Goal: Task Accomplishment & Management: Complete application form

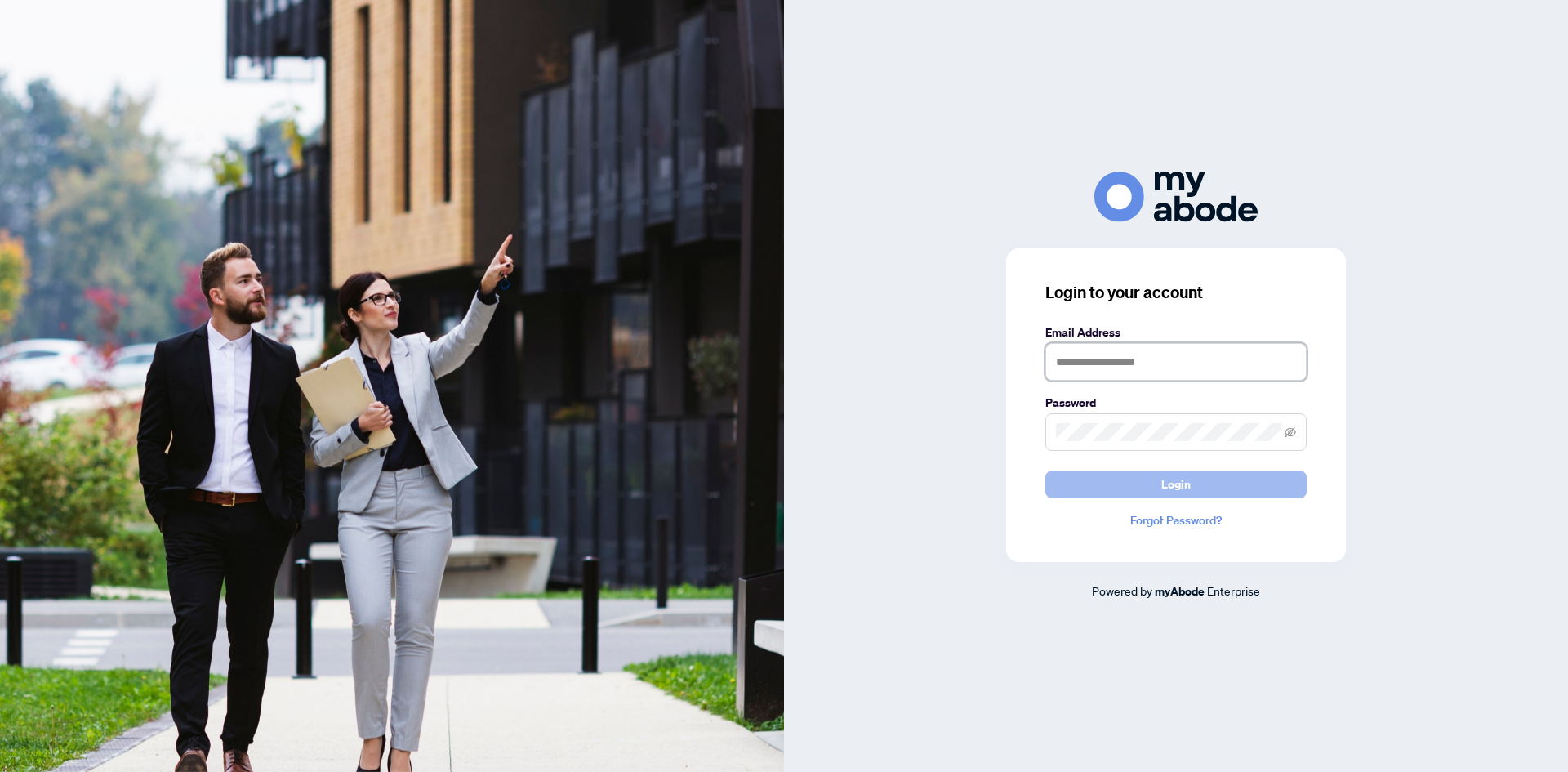
type input "**********"
click at [1170, 482] on span "Login" at bounding box center [1176, 484] width 29 height 26
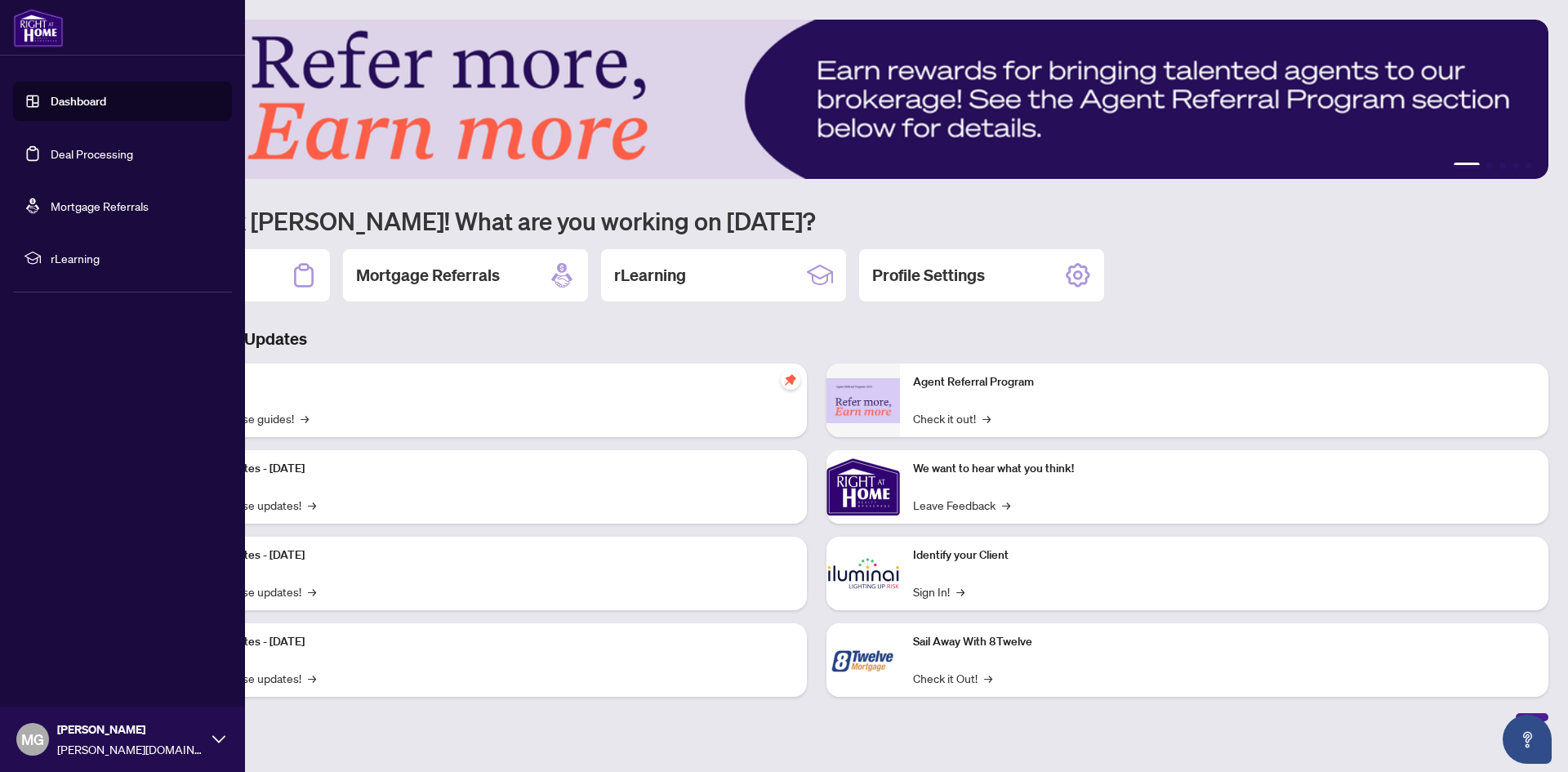
click at [78, 100] on link "Dashboard" at bounding box center [78, 101] width 56 height 15
click at [67, 154] on link "Deal Processing" at bounding box center [92, 153] width 83 height 15
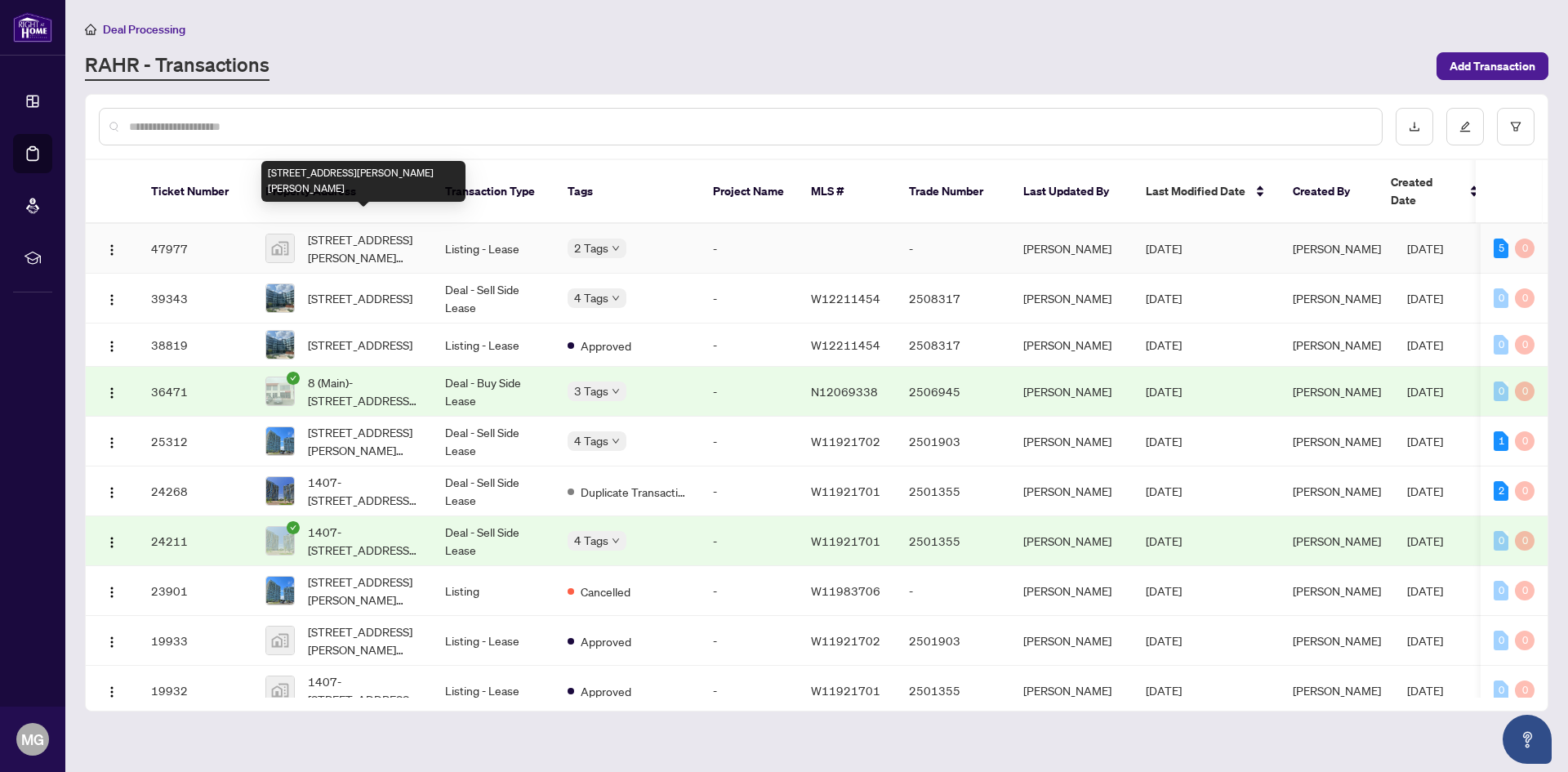
click at [374, 231] on span "[STREET_ADDRESS][PERSON_NAME][PERSON_NAME]" at bounding box center [364, 248] width 111 height 36
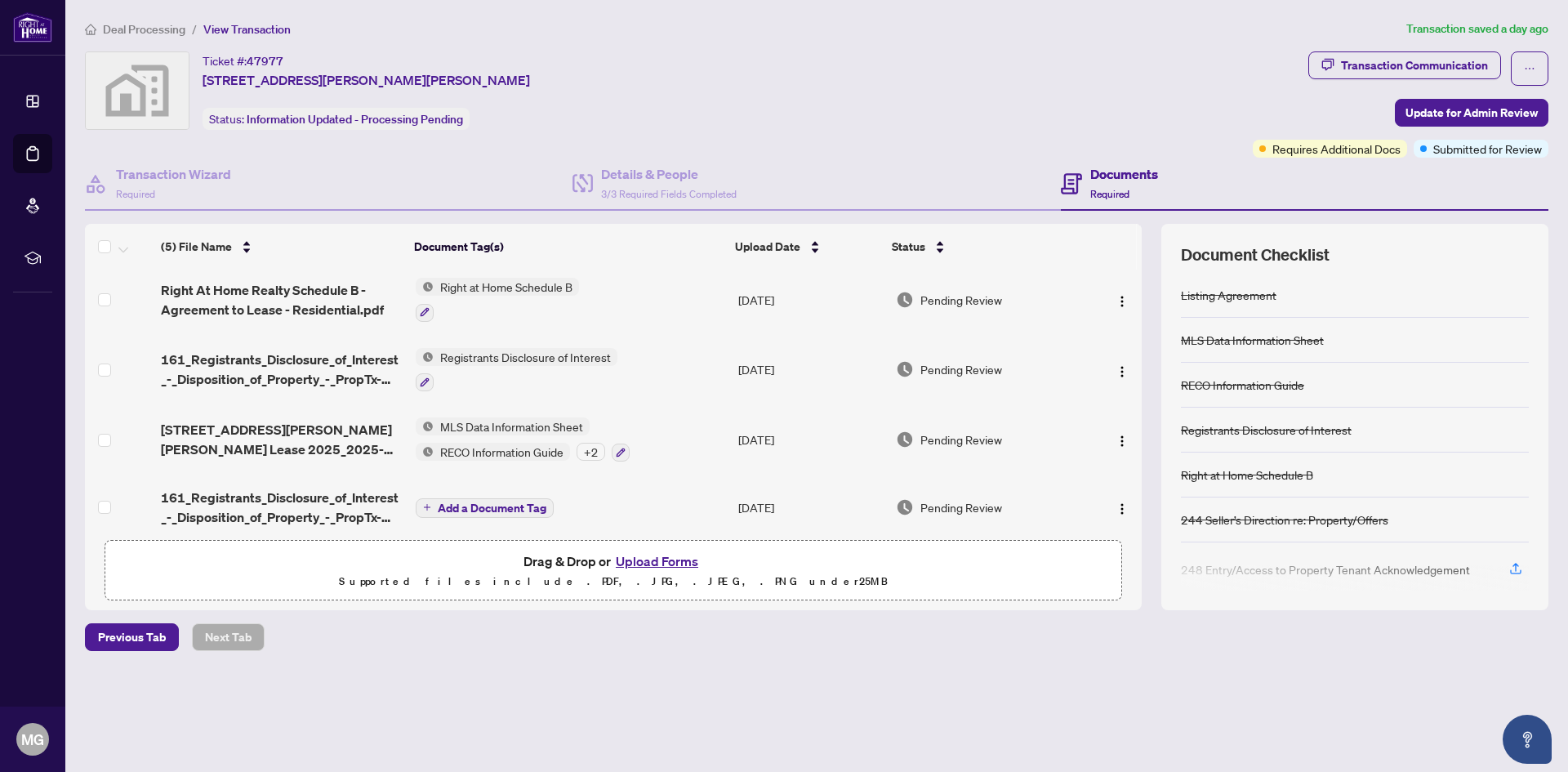
scroll to position [87, 0]
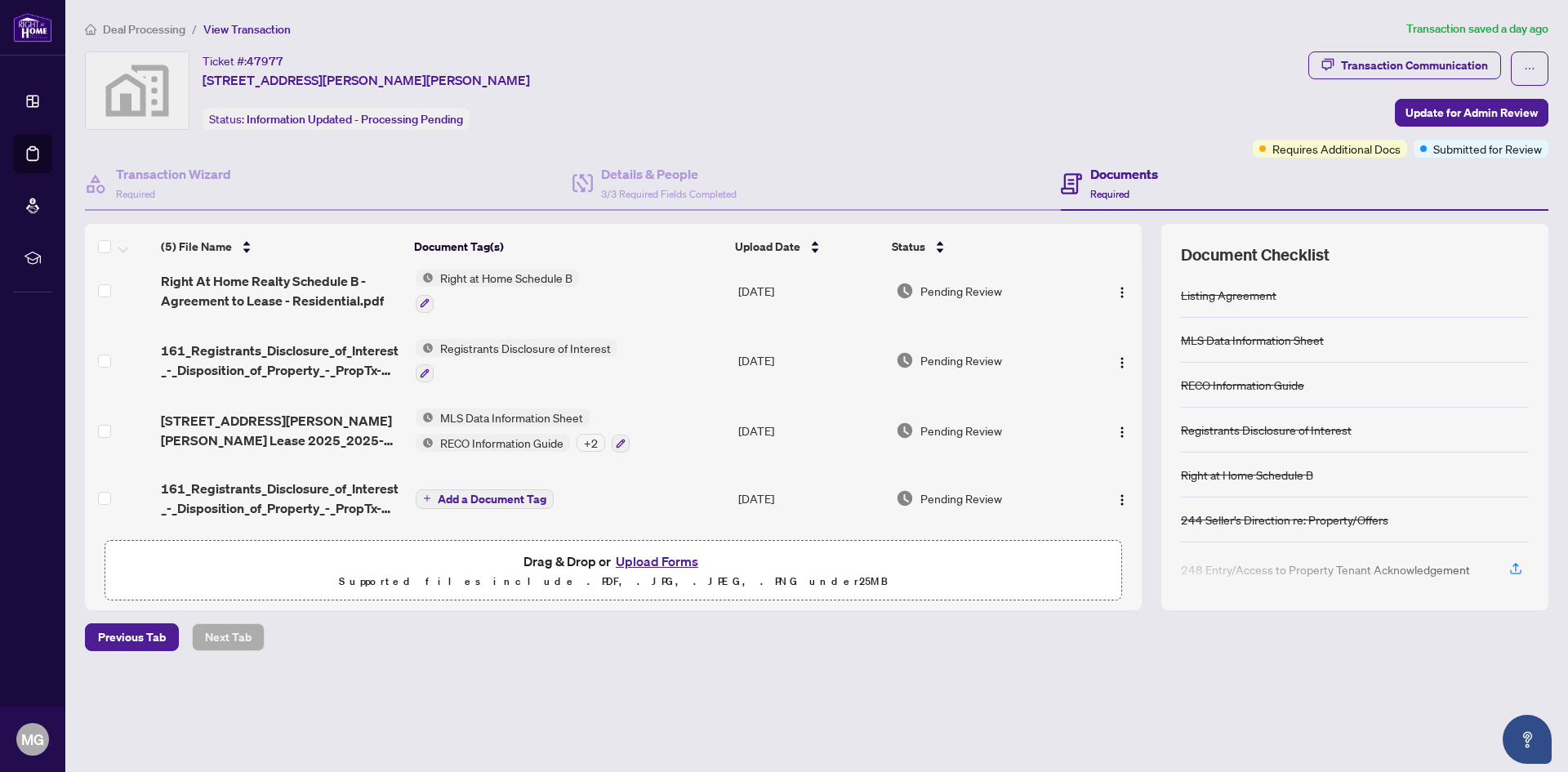
click at [641, 558] on button "Upload Forms" at bounding box center [656, 561] width 92 height 21
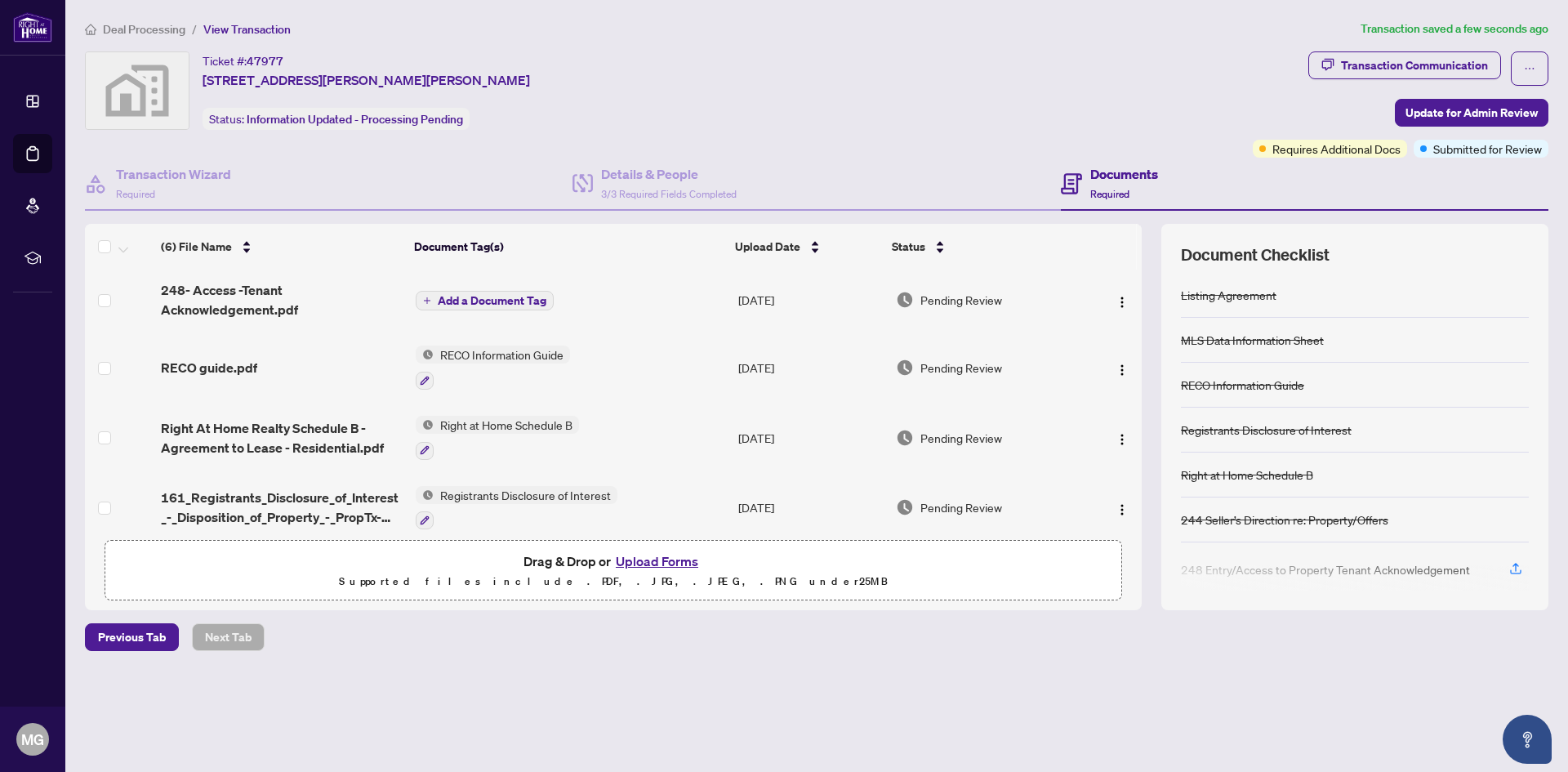
scroll to position [0, 0]
click at [513, 302] on span "Add a Document Tag" at bounding box center [491, 303] width 108 height 12
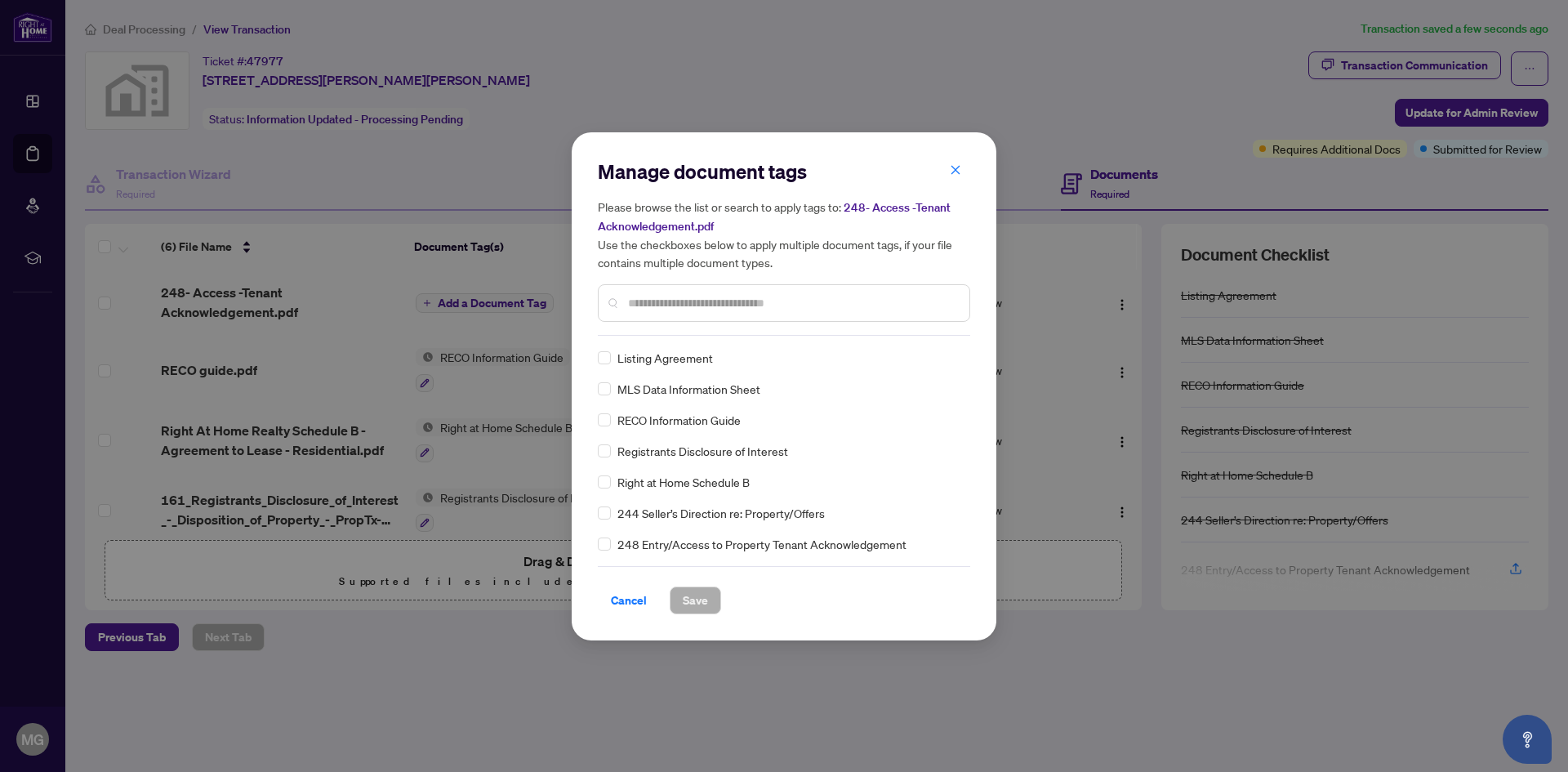
click at [646, 304] on input "text" at bounding box center [792, 304] width 328 height 18
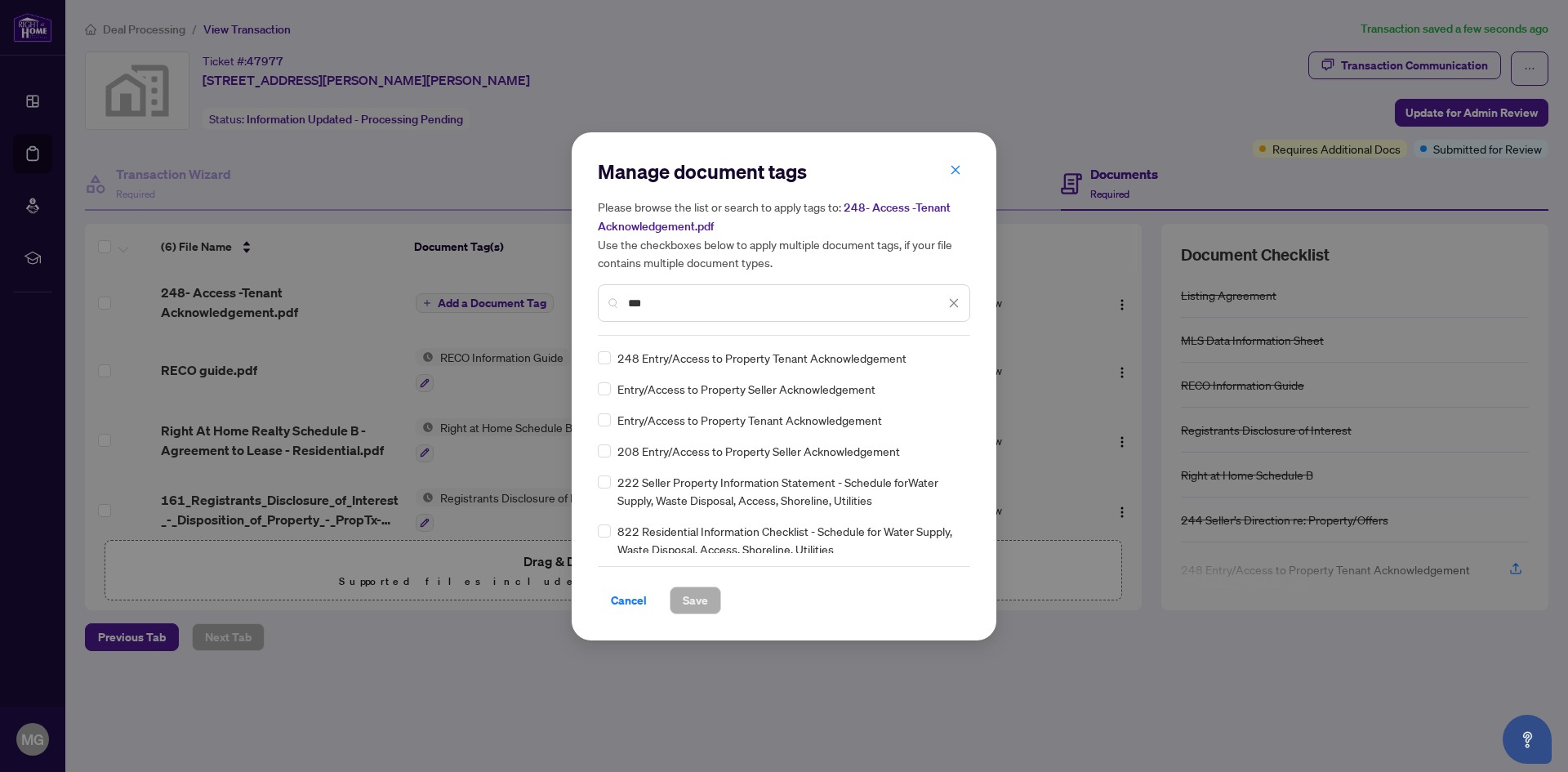
type input "***"
click at [701, 602] on span "Save" at bounding box center [695, 600] width 26 height 26
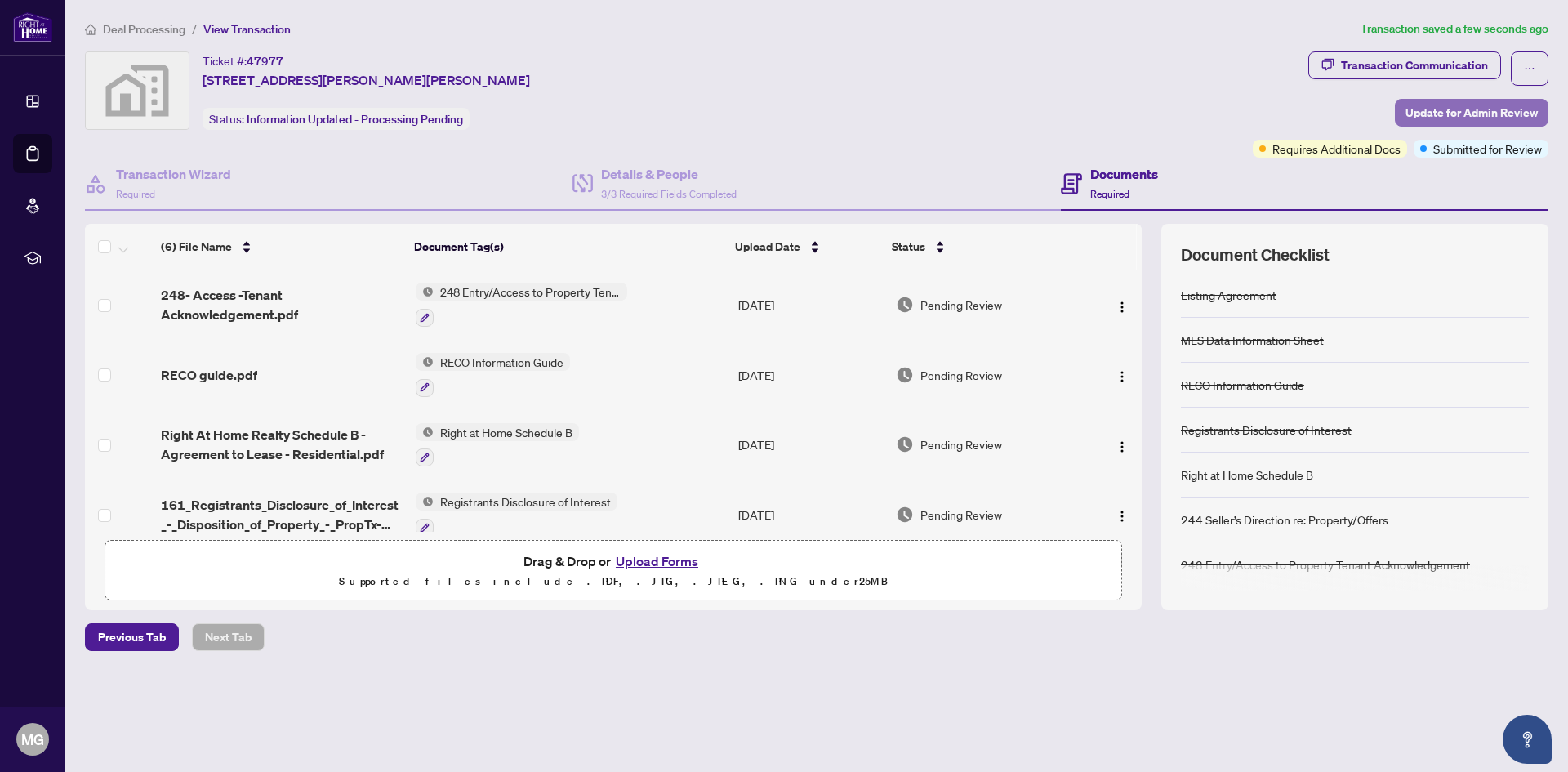
click at [1445, 117] on span "Update for Admin Review" at bounding box center [1471, 112] width 132 height 26
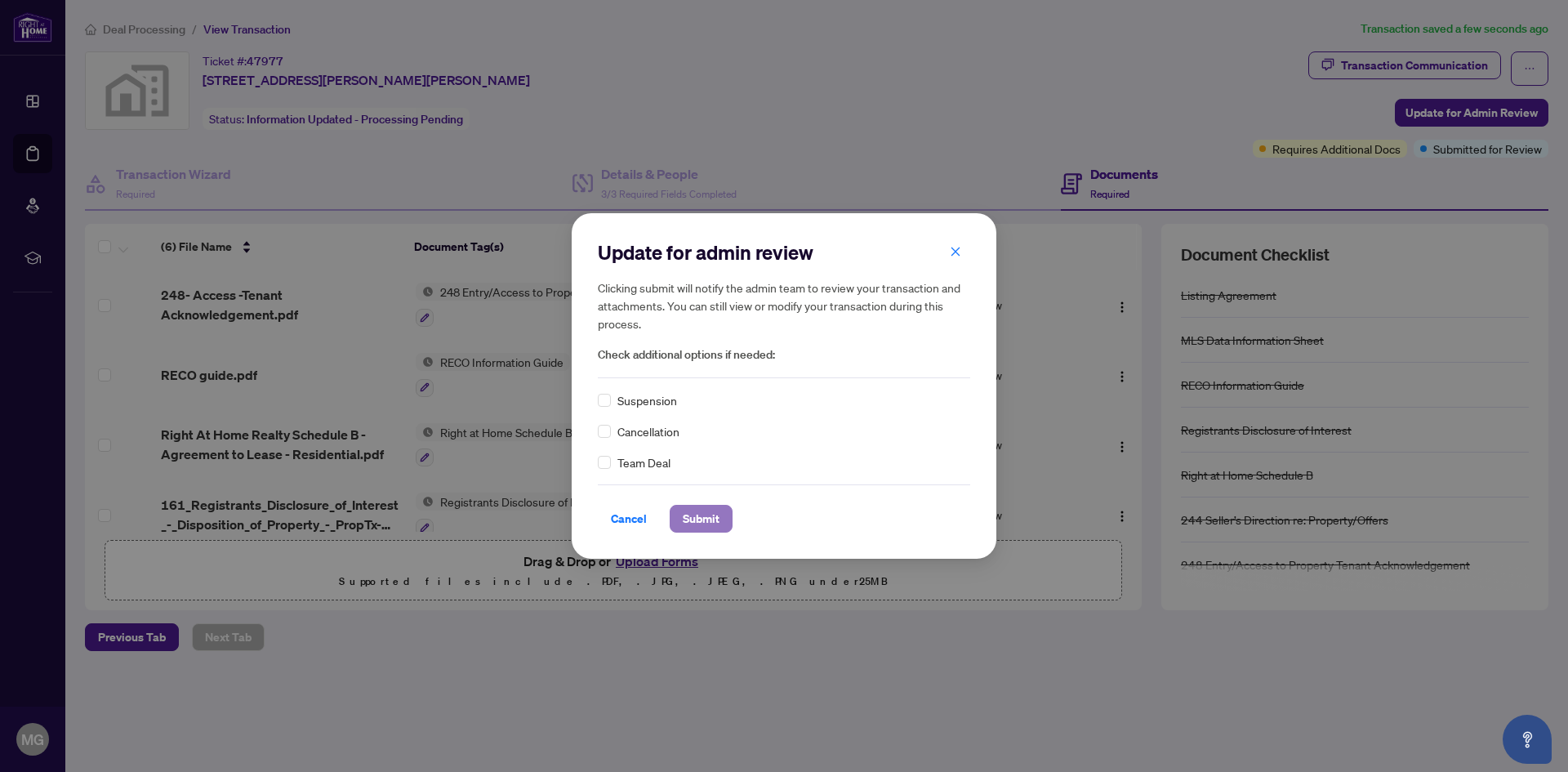
click at [711, 518] on span "Submit" at bounding box center [701, 519] width 36 height 26
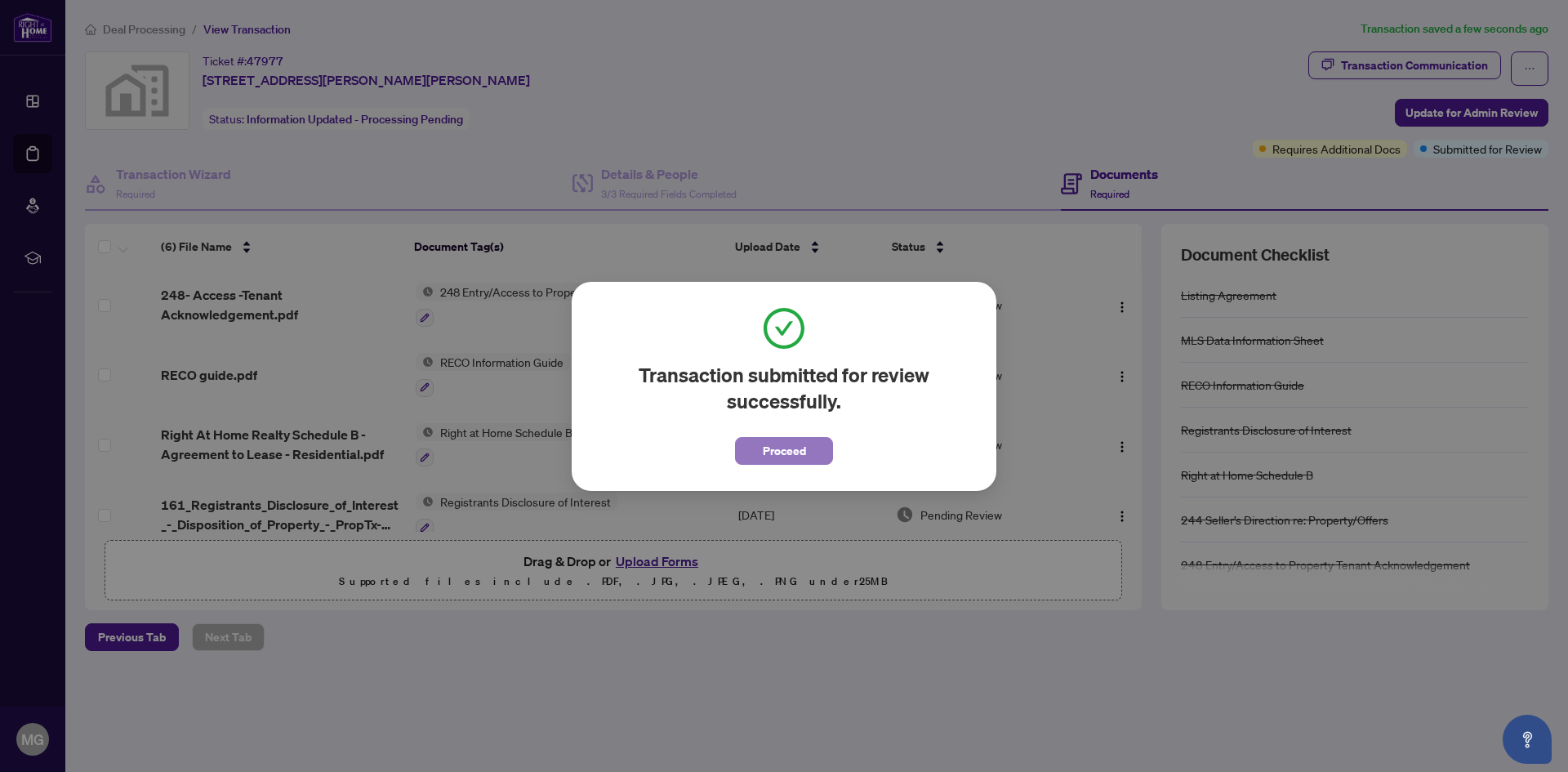
click at [787, 453] on span "Proceed" at bounding box center [784, 450] width 44 height 26
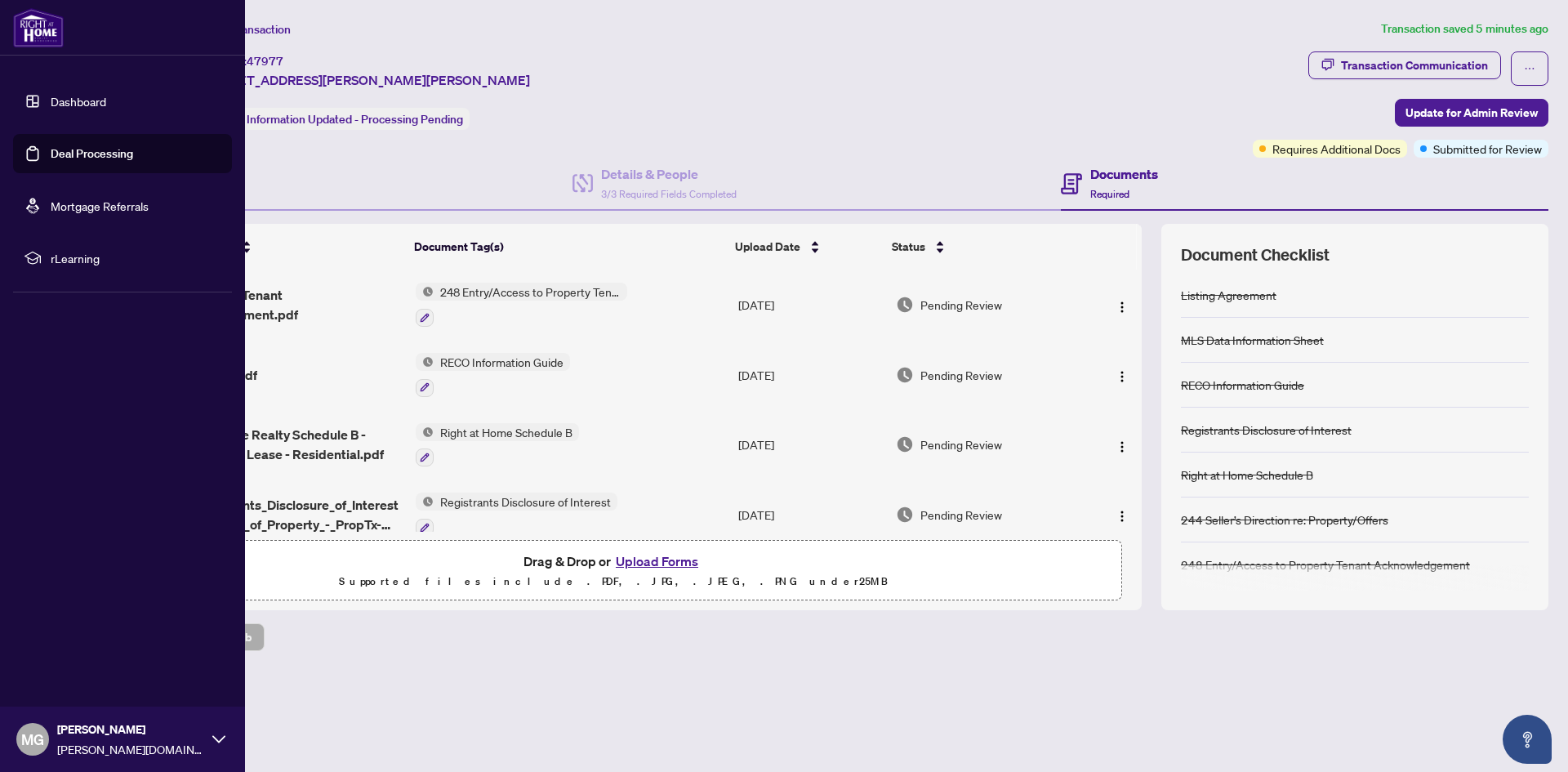
click at [42, 740] on span "MG" at bounding box center [32, 739] width 23 height 23
click at [76, 643] on span "Logout" at bounding box center [66, 642] width 36 height 26
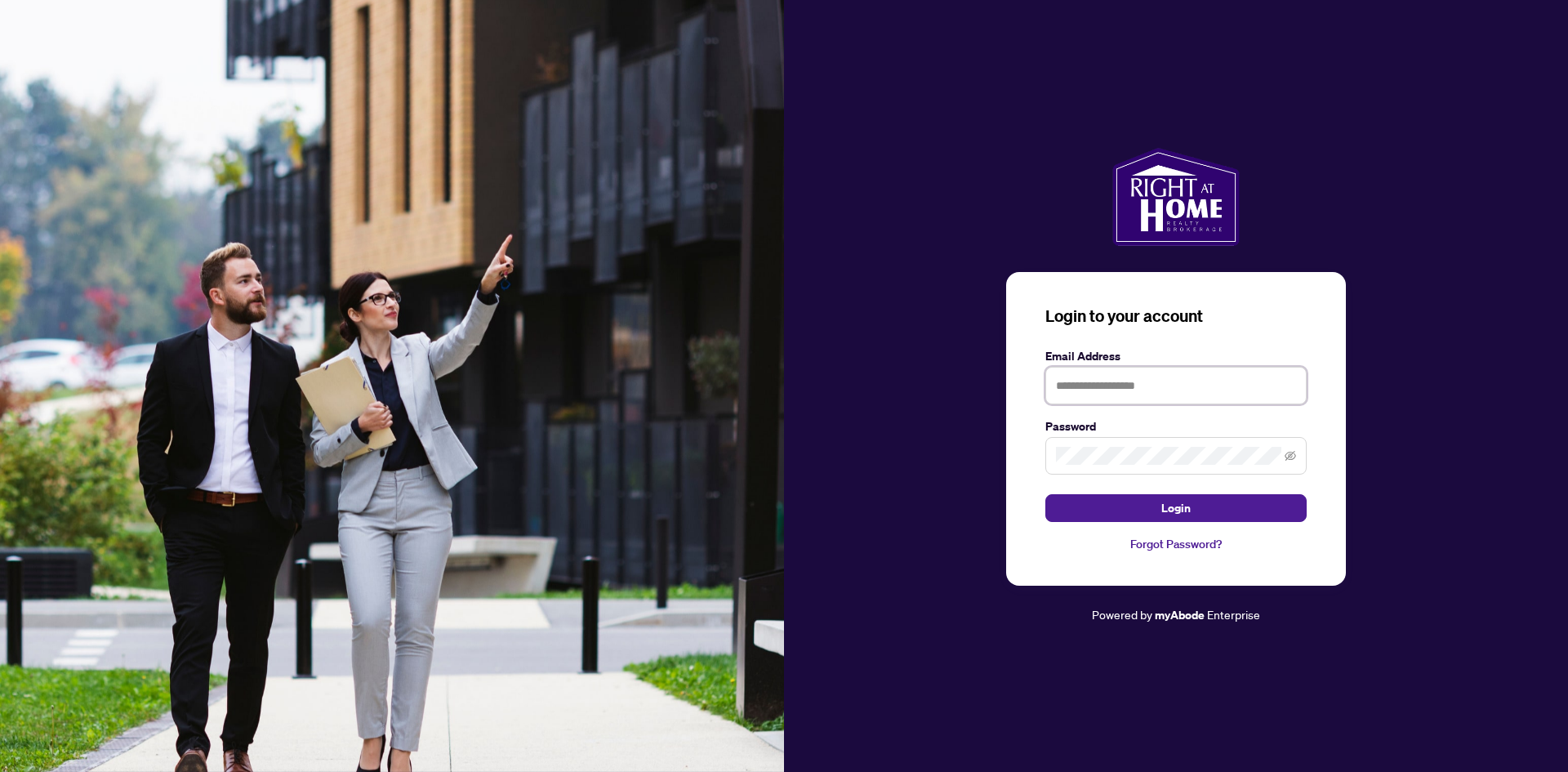
type input "**********"
